Goal: Obtain resource: Download file/media

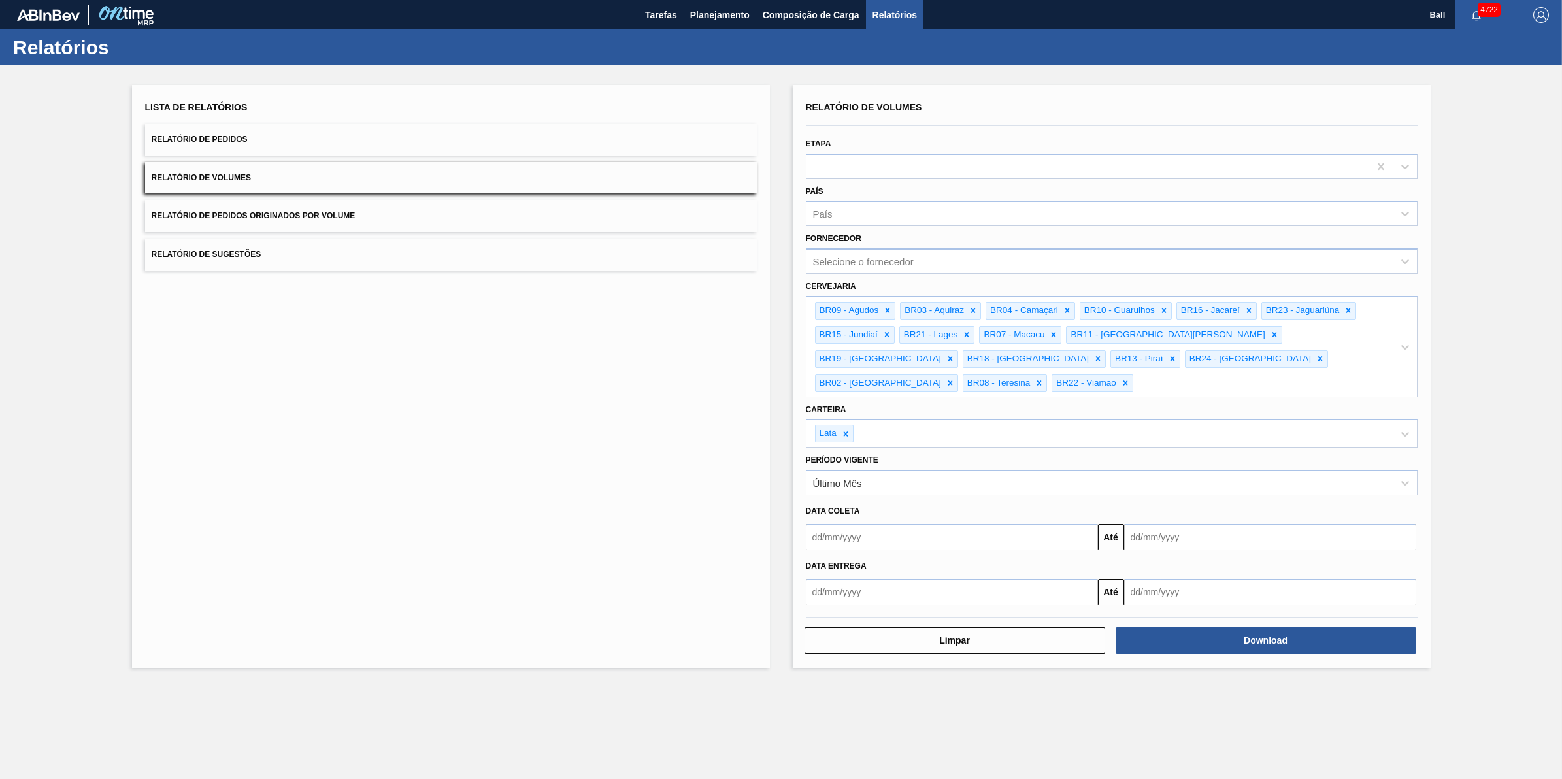
click at [261, 142] on button "Relatório de Pedidos" at bounding box center [451, 140] width 612 height 32
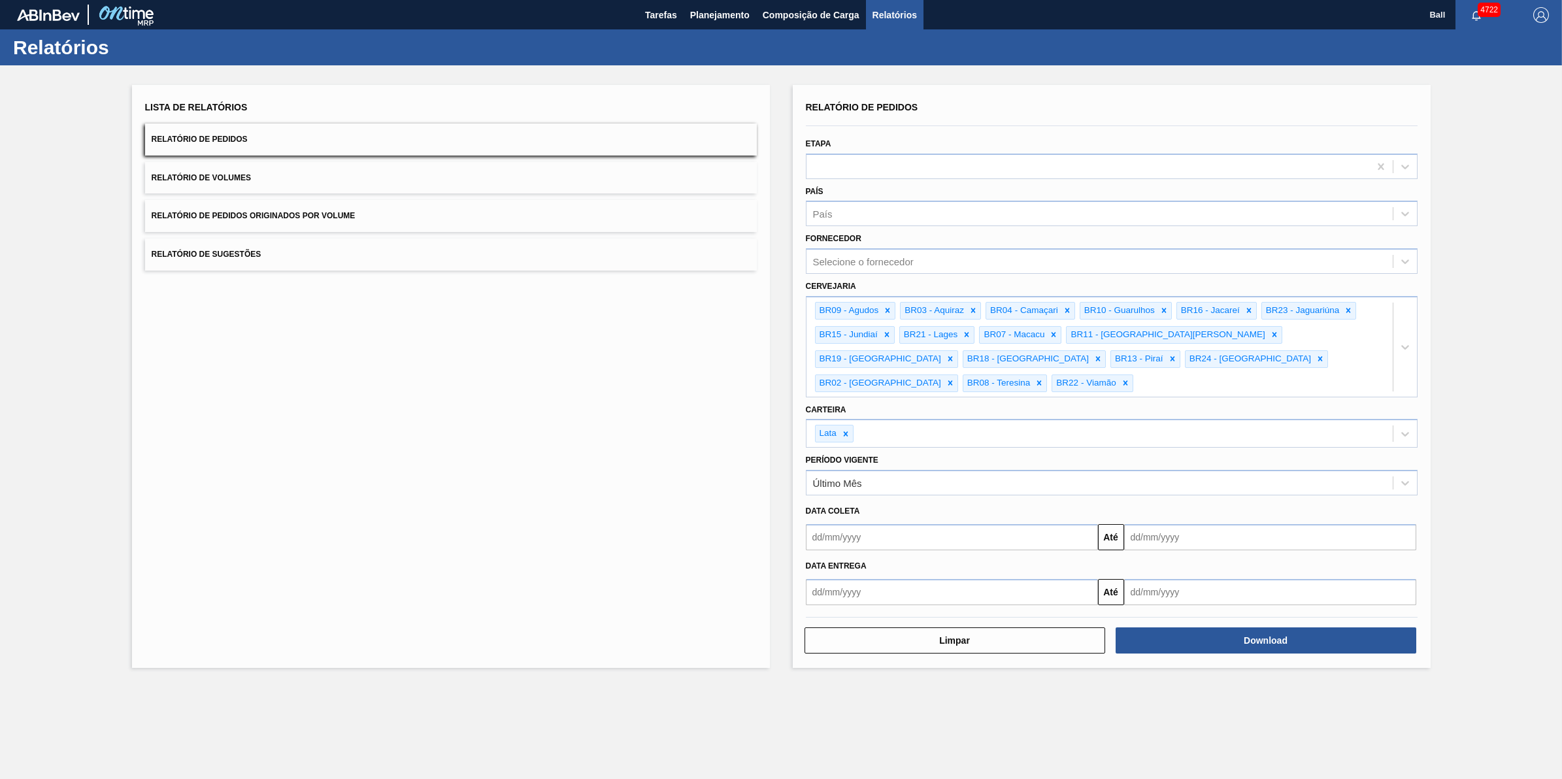
click at [899, 524] on input "text" at bounding box center [952, 537] width 292 height 26
click at [528, 474] on div "Lista de Relatórios Relatório de Pedidos Relatório de Volumes Relatório de Pedi…" at bounding box center [451, 376] width 638 height 583
click at [866, 550] on div "Data Entrega Até" at bounding box center [1112, 577] width 622 height 55
click at [867, 524] on input "text" at bounding box center [952, 537] width 292 height 26
type input "09102025"
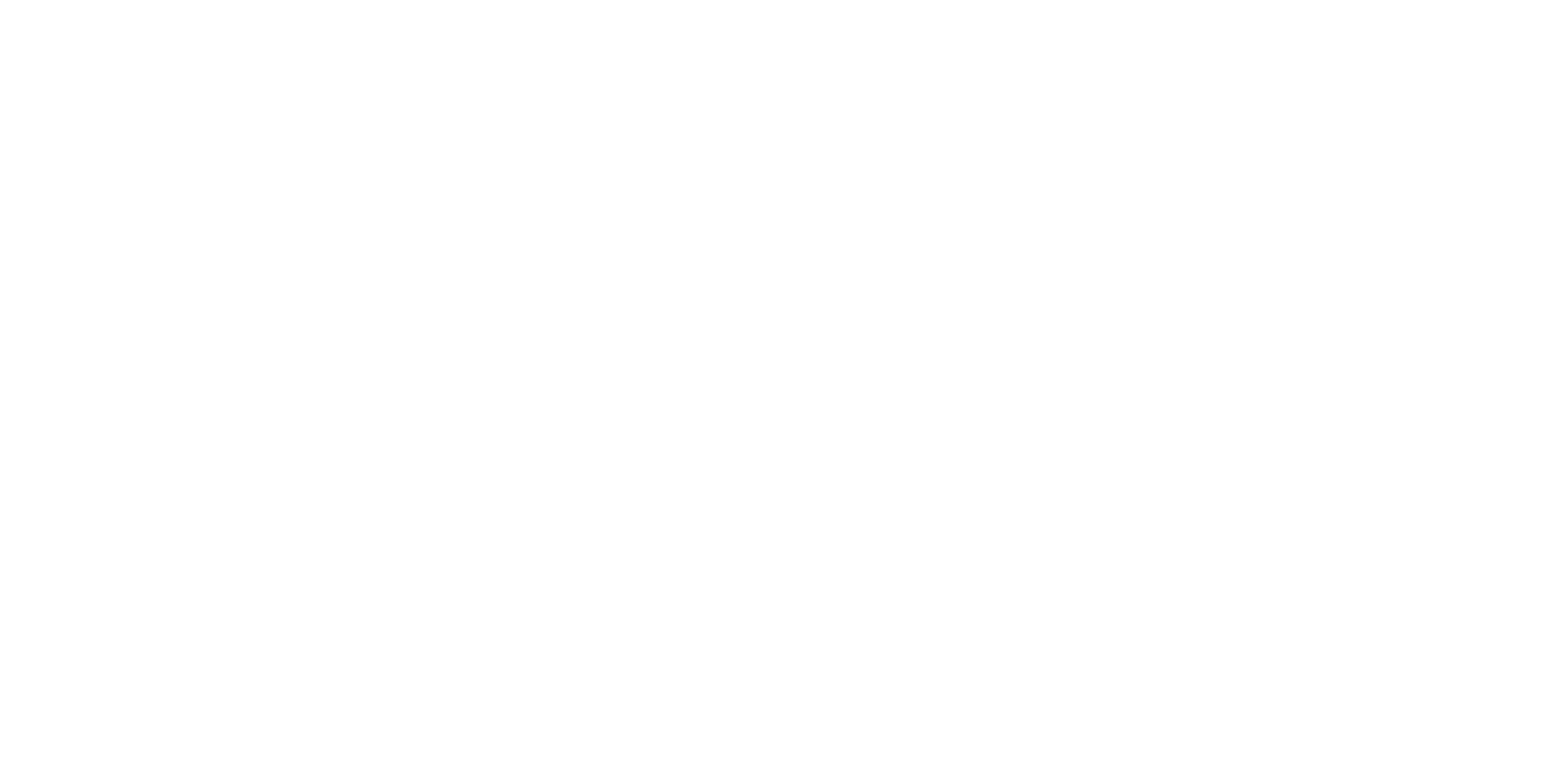
click at [223, 0] on html at bounding box center [781, 0] width 1562 height 0
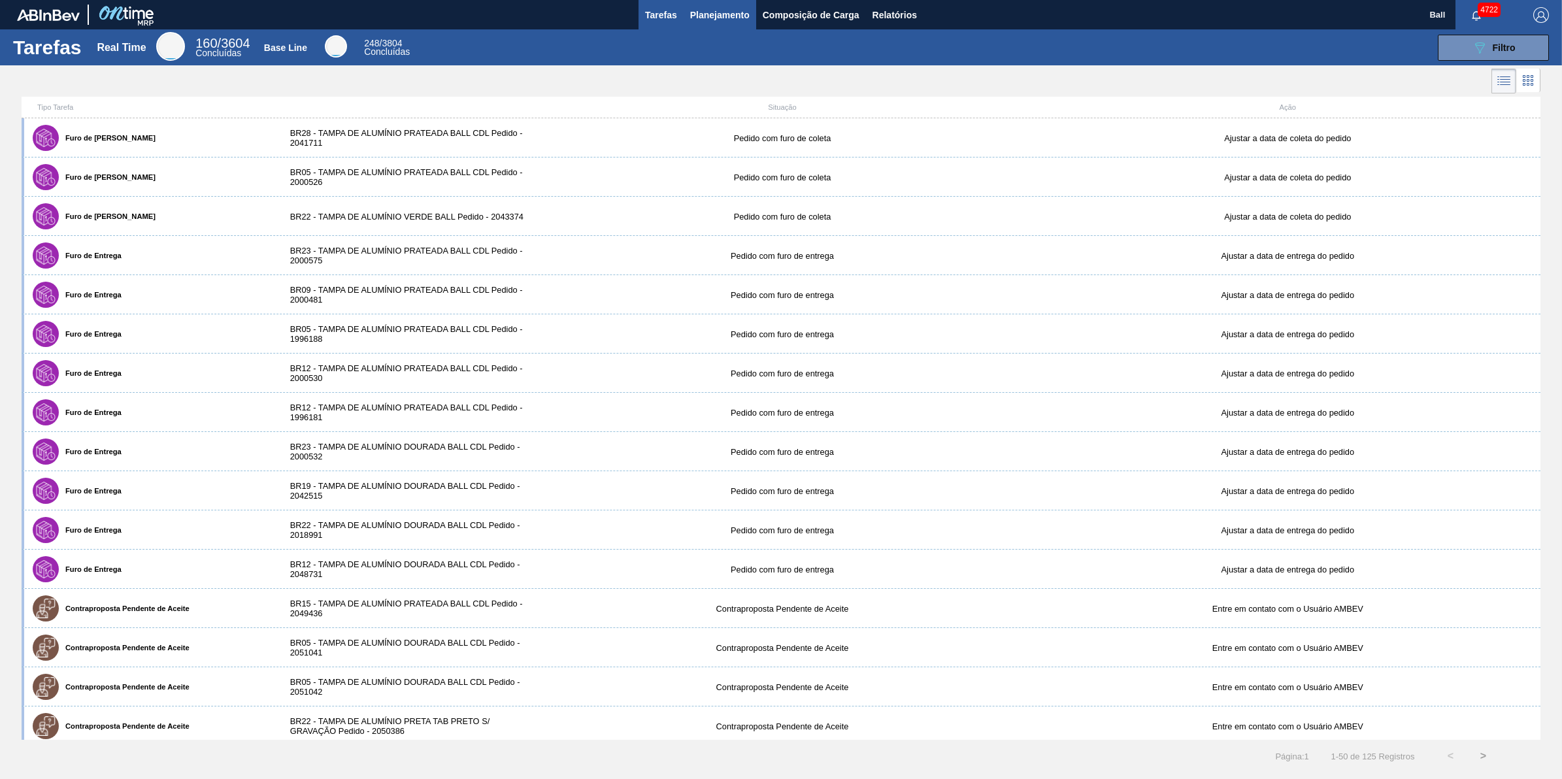
click at [746, 24] on button "Planejamento" at bounding box center [720, 14] width 73 height 29
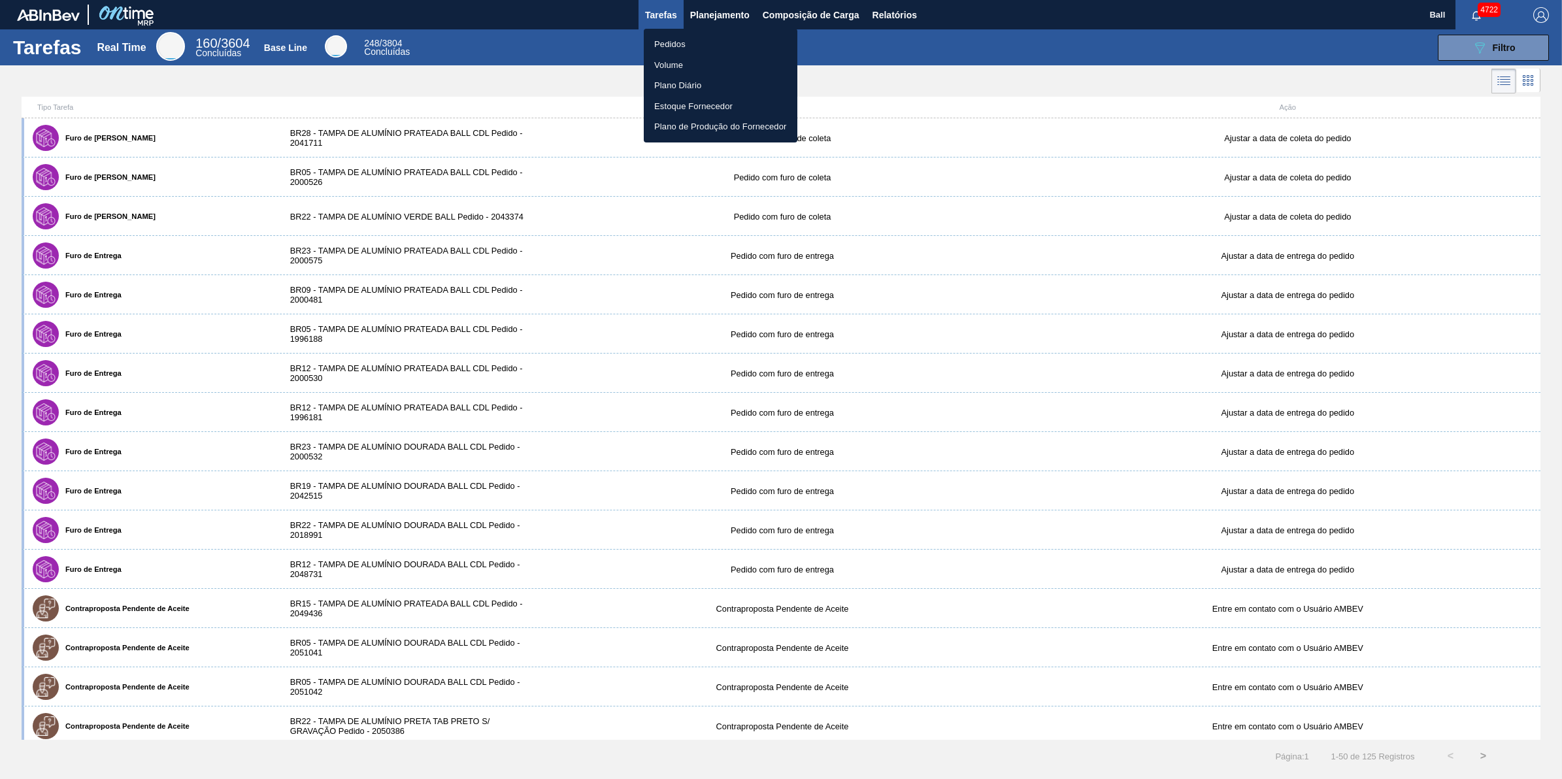
click at [920, 27] on div at bounding box center [781, 389] width 1562 height 779
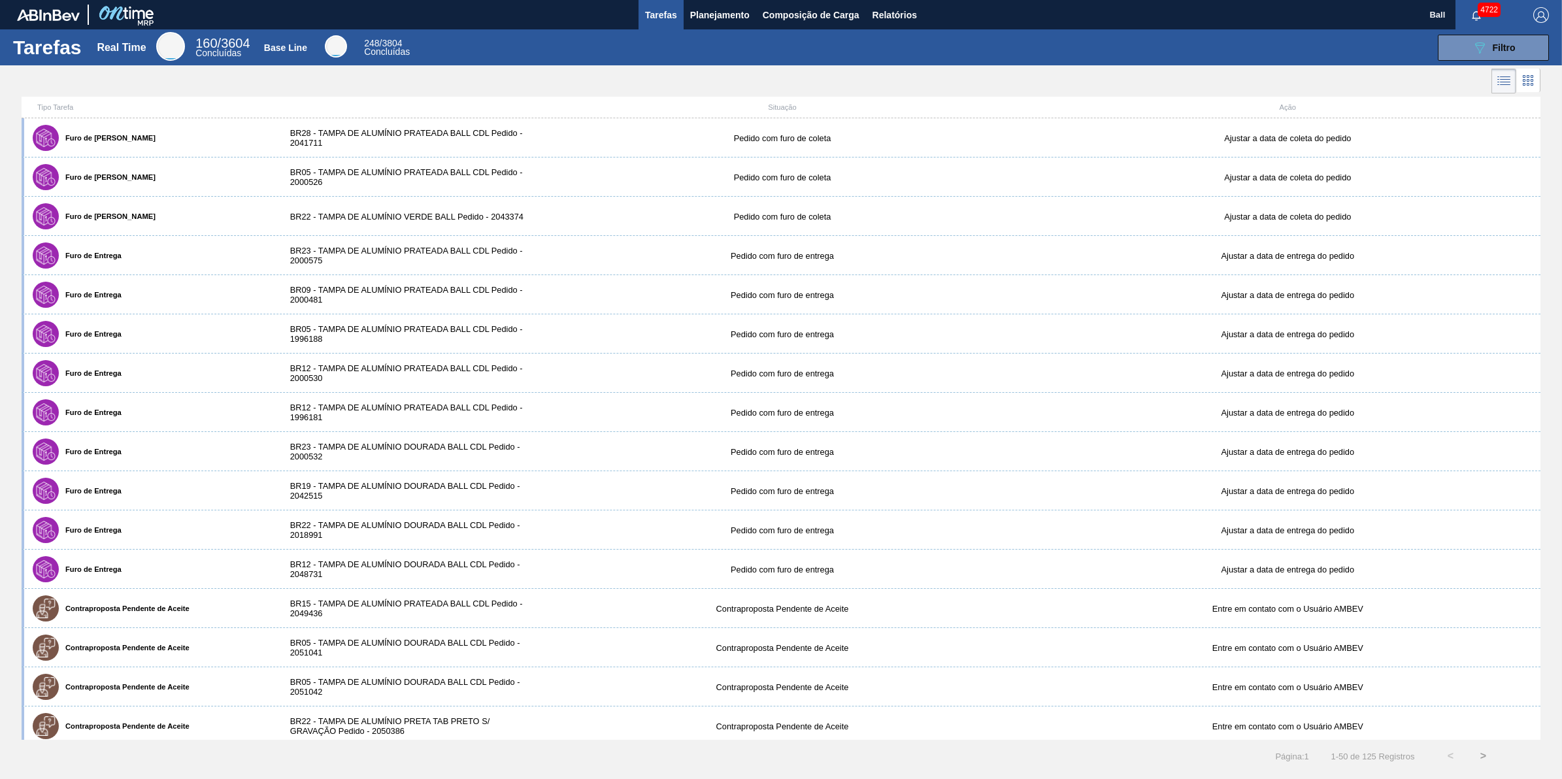
click at [909, 0] on body "Tarefas Planejamento Composição de Carga Relatórios Ball 4722 Marcar todas como…" at bounding box center [781, 0] width 1562 height 0
click at [897, 5] on button "Relatórios" at bounding box center [895, 14] width 58 height 29
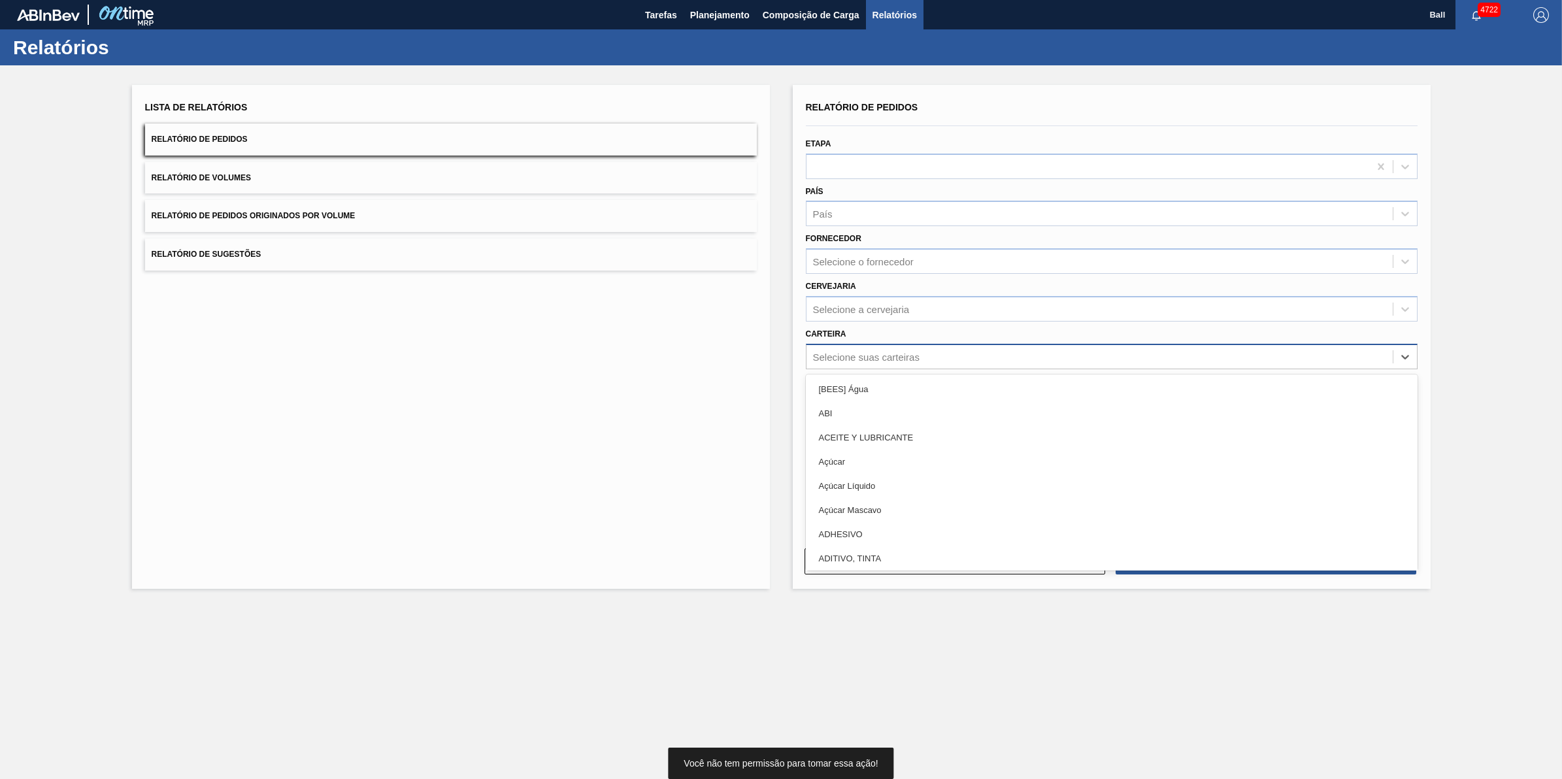
click at [879, 344] on div "Selecione suas carteiras" at bounding box center [1112, 356] width 612 height 25
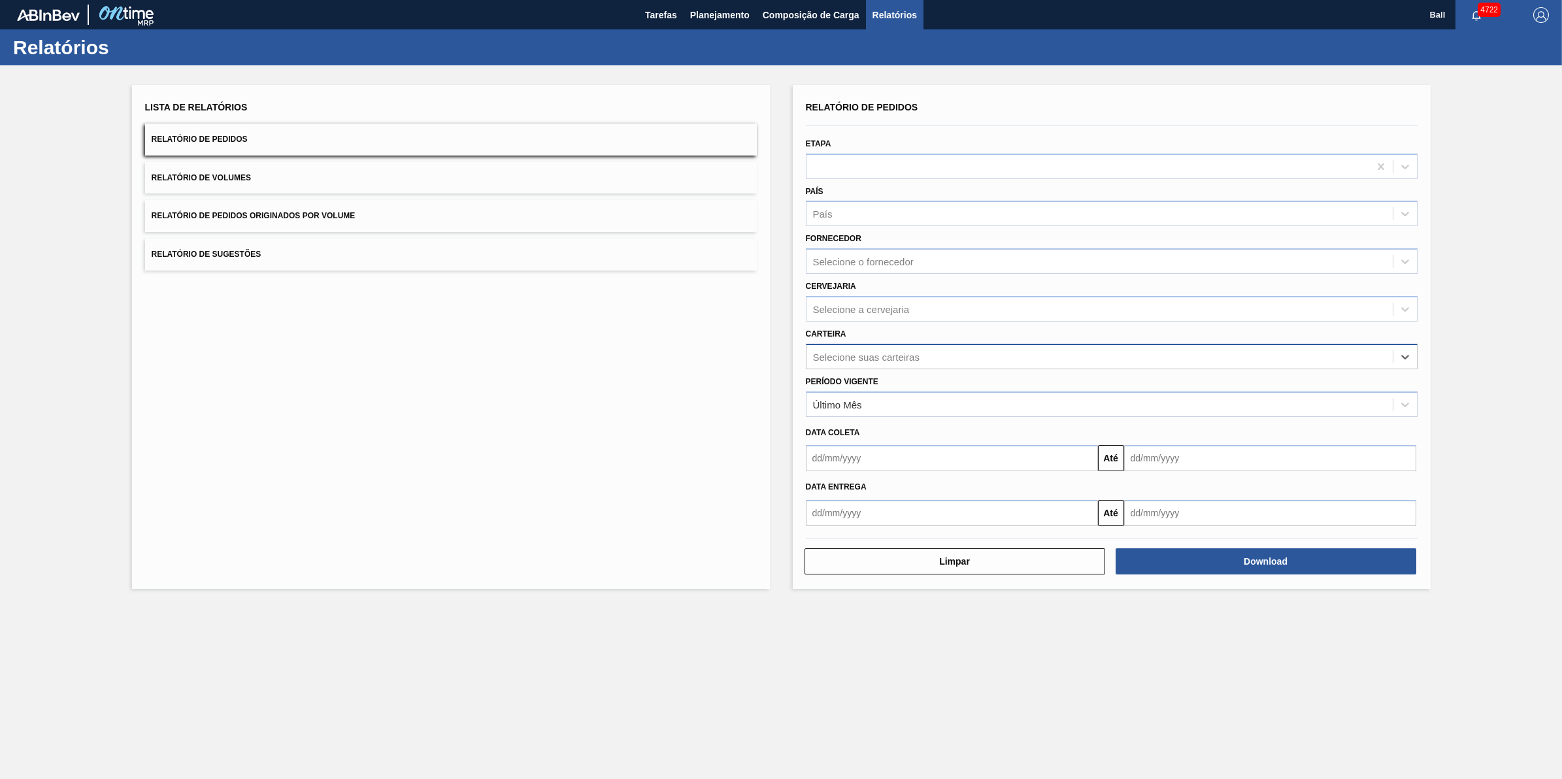
click at [879, 344] on div "Selecione suas carteiras" at bounding box center [1112, 356] width 612 height 25
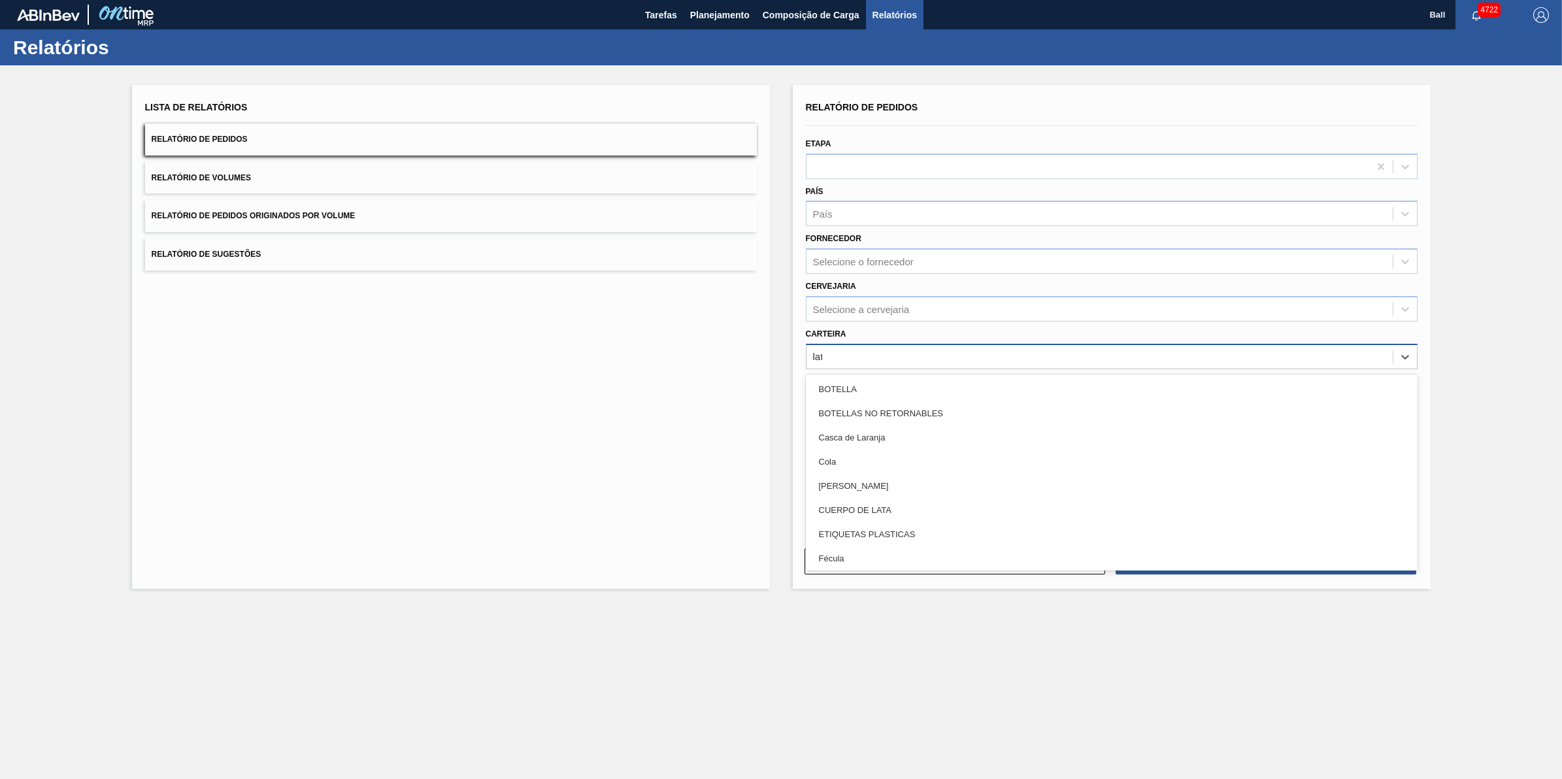
type input "lata"
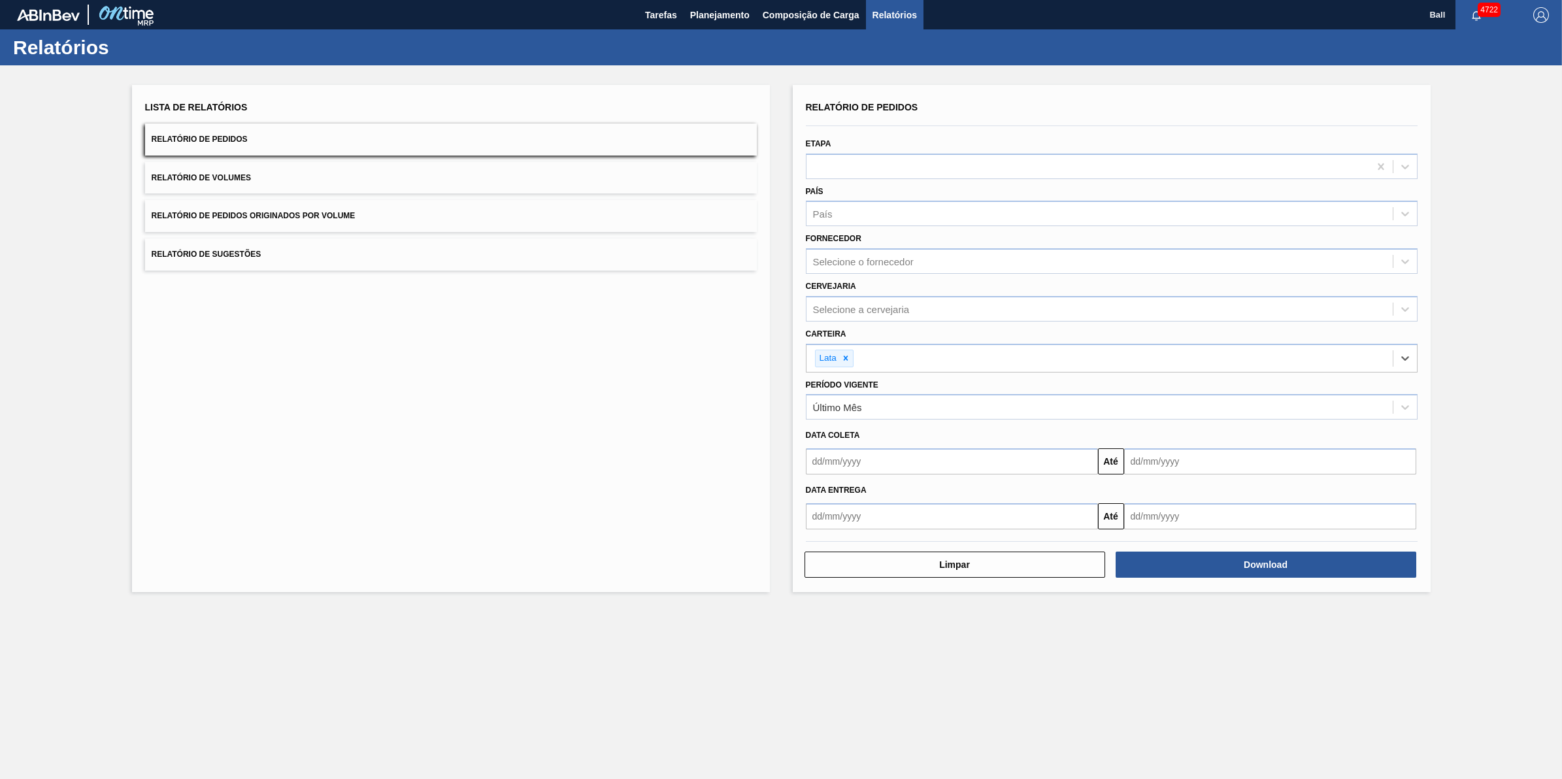
click at [938, 456] on input "text" at bounding box center [952, 461] width 292 height 26
click at [909, 557] on div "9" at bounding box center [906, 556] width 18 height 18
type input "[DATE]"
click at [1338, 468] on input "text" at bounding box center [1270, 461] width 292 height 26
click at [989, 684] on main "Tarefas Planejamento Composição de Carga Relatórios Ball 4722 Marcar todas como…" at bounding box center [781, 389] width 1562 height 779
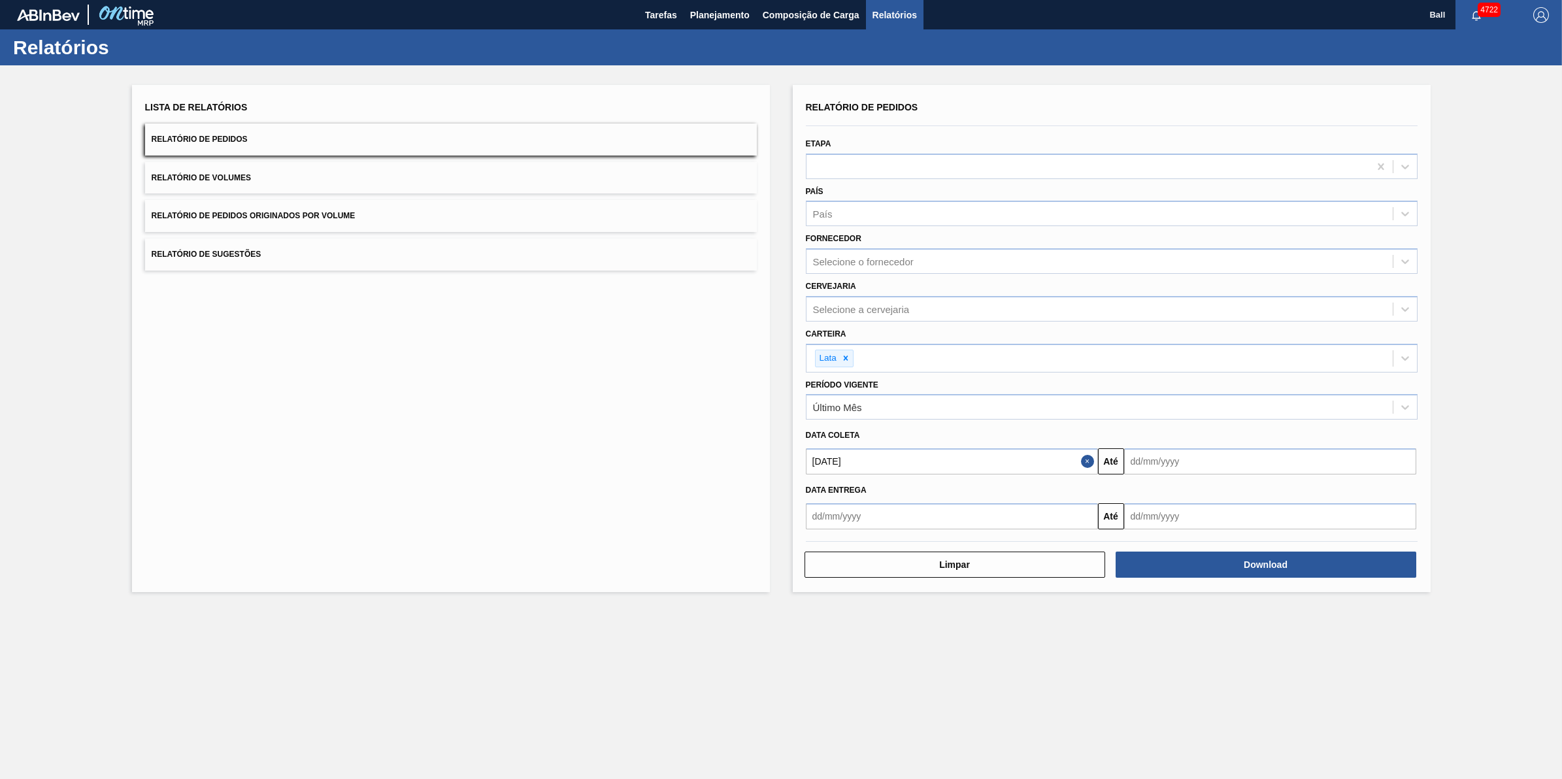
click at [1283, 472] on input "text" at bounding box center [1270, 461] width 292 height 26
click at [935, 706] on main "Tarefas Planejamento Composição de Carga Relatórios Ball 4722 Marcar todas como…" at bounding box center [781, 389] width 1562 height 779
click at [1287, 449] on input "text" at bounding box center [1270, 461] width 292 height 26
click at [1246, 621] on div "31" at bounding box center [1245, 620] width 18 height 18
type input "[DATE]"
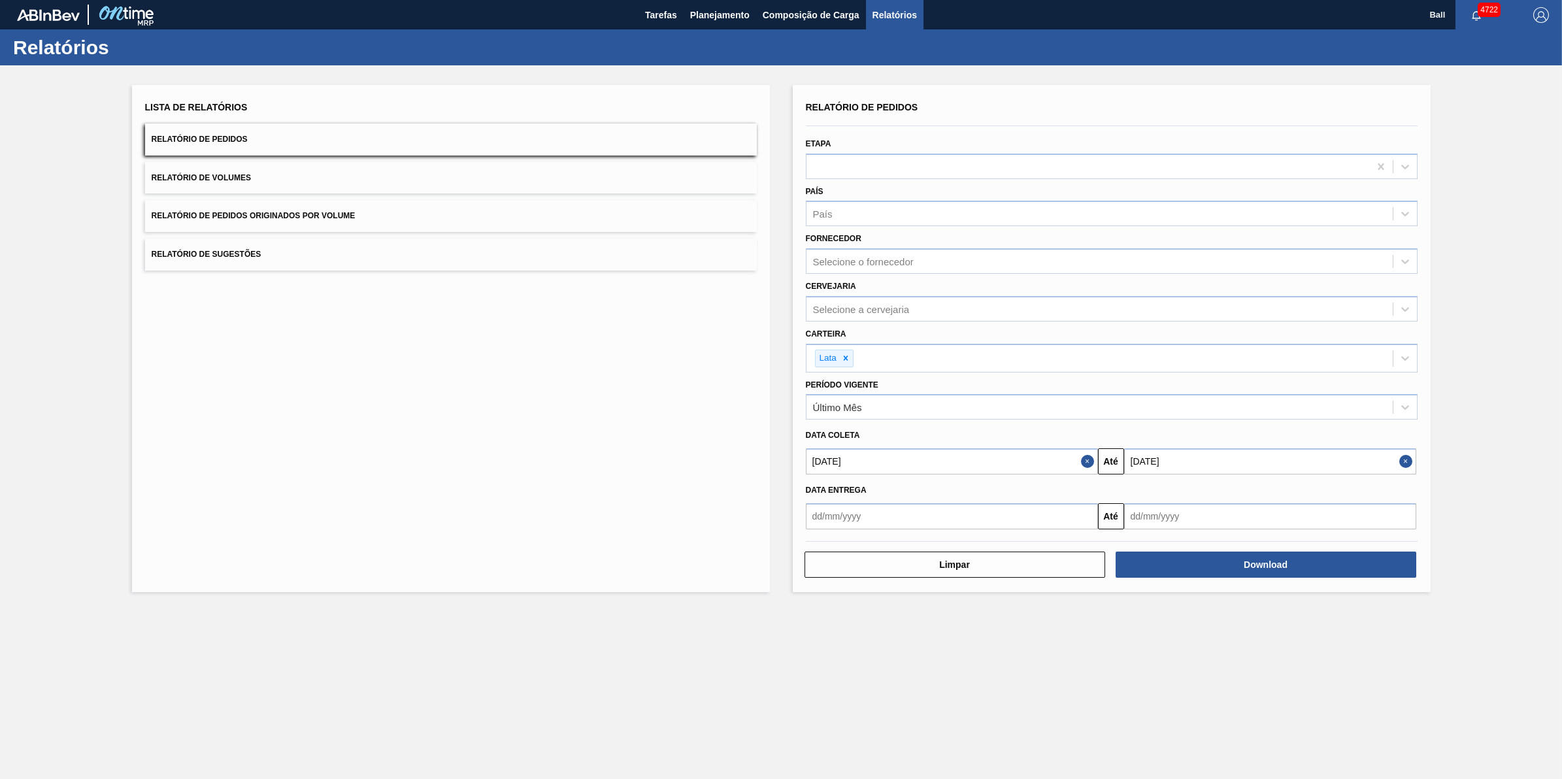
click at [1227, 678] on main "Tarefas Planejamento Composição de Carga Relatórios Ball 4722 Marcar todas como…" at bounding box center [781, 389] width 1562 height 779
click at [1253, 579] on div "Relatório de Pedidos Etapa País País Fornecedor Selecione o fornecedor Cervejar…" at bounding box center [1112, 338] width 638 height 507
click at [1252, 553] on button "Download" at bounding box center [1266, 565] width 301 height 26
